Goal: Information Seeking & Learning: Find contact information

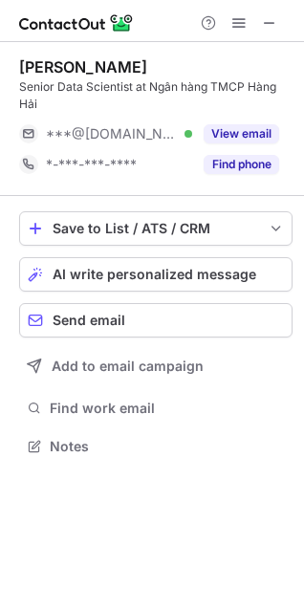
scroll to position [432, 304]
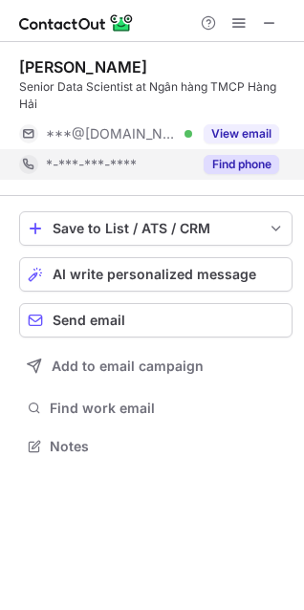
click at [242, 164] on button "Find phone" at bounding box center [242, 164] width 76 height 19
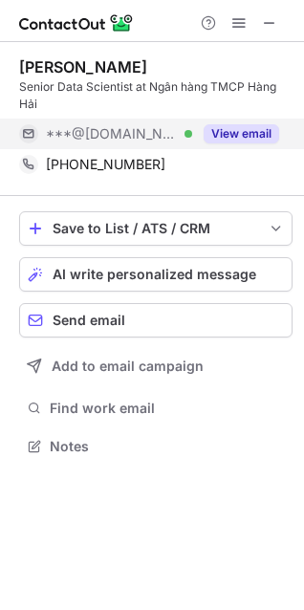
click at [259, 138] on button "View email" at bounding box center [242, 133] width 76 height 19
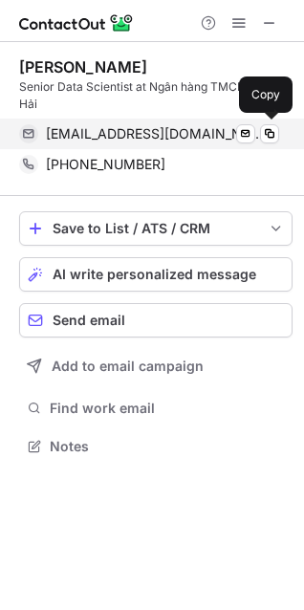
click at [141, 134] on span "tronganlehust@gmail.com" at bounding box center [155, 133] width 219 height 17
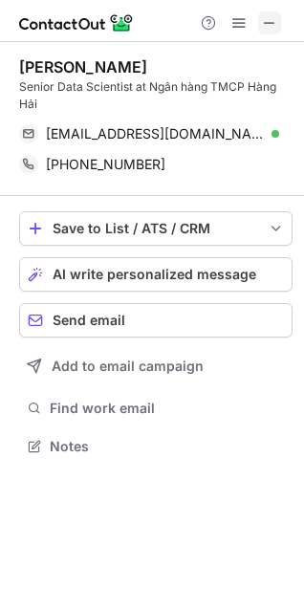
click at [269, 18] on span at bounding box center [269, 22] width 15 height 15
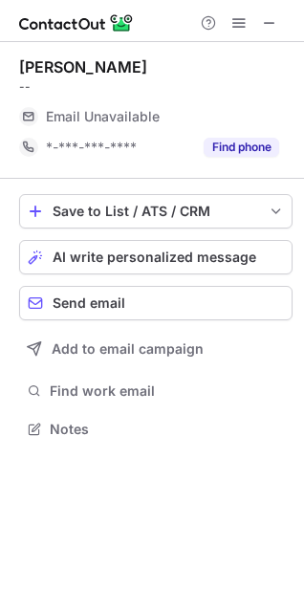
scroll to position [9, 9]
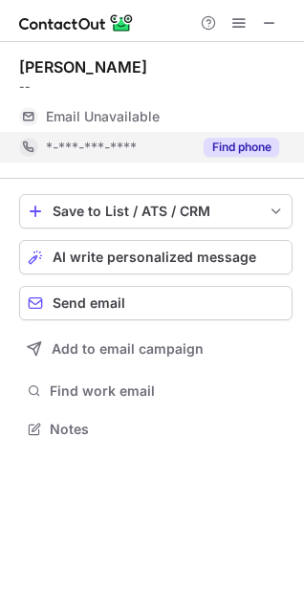
click at [251, 142] on button "Find phone" at bounding box center [242, 147] width 76 height 19
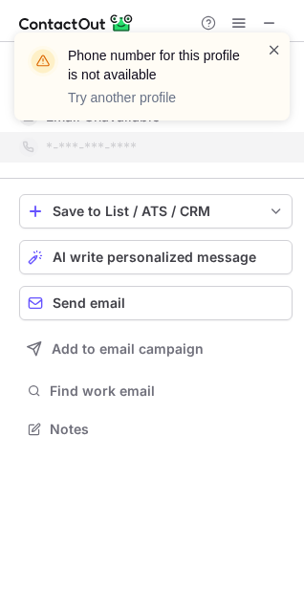
click at [273, 47] on span at bounding box center [274, 49] width 15 height 19
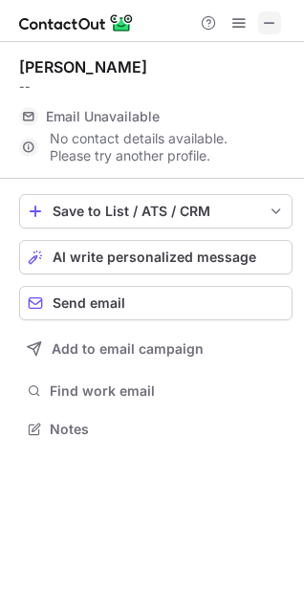
click at [271, 27] on span at bounding box center [269, 22] width 15 height 15
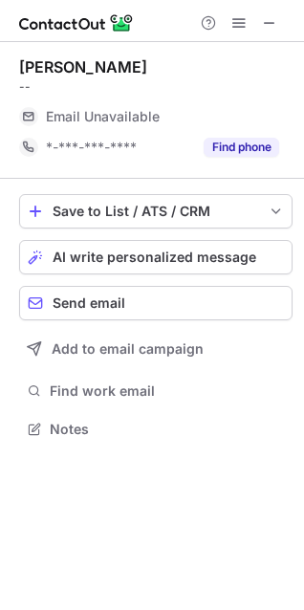
scroll to position [9, 9]
click at [156, 113] on span "Email Unavailable" at bounding box center [103, 116] width 114 height 17
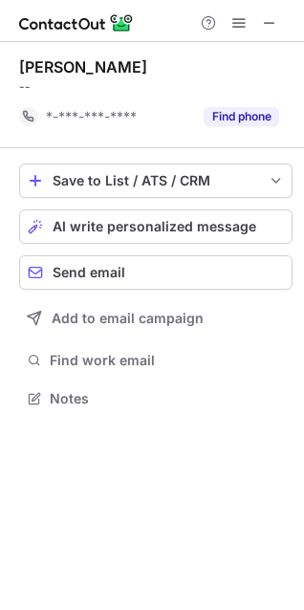
scroll to position [384, 304]
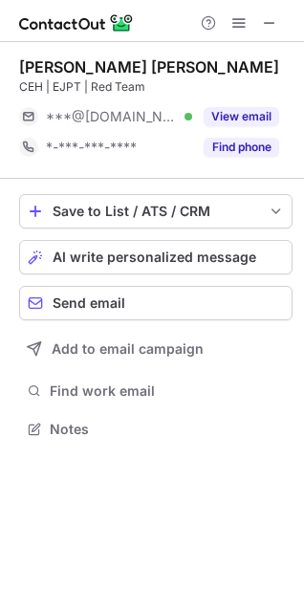
scroll to position [9, 9]
click at [269, 21] on span at bounding box center [269, 22] width 15 height 15
